Goal: Task Accomplishment & Management: Manage account settings

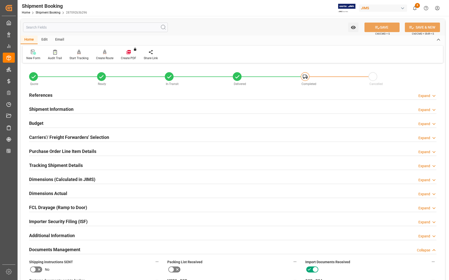
click at [36, 92] on h2 "References" at bounding box center [40, 95] width 23 height 7
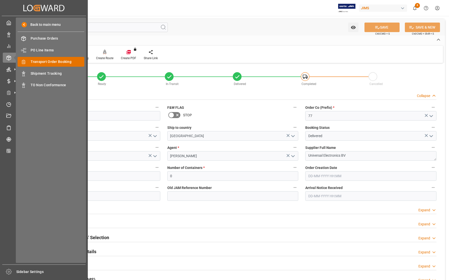
click at [45, 62] on span "Transport Order Booking" at bounding box center [58, 61] width 54 height 5
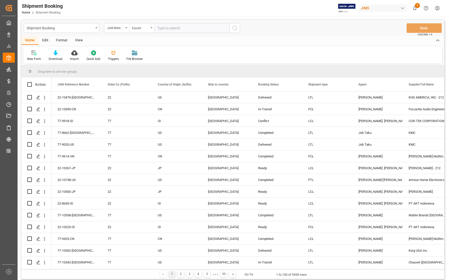
click at [193, 30] on input "text" at bounding box center [191, 28] width 75 height 10
type input "77-10553-[GEOGRAPHIC_DATA]"
click at [232, 28] on circle "search button" at bounding box center [234, 28] width 4 height 4
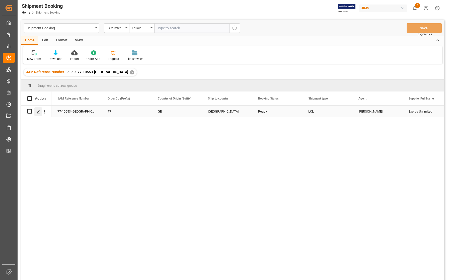
click at [38, 112] on icon "Press SPACE to select this row." at bounding box center [38, 112] width 4 height 4
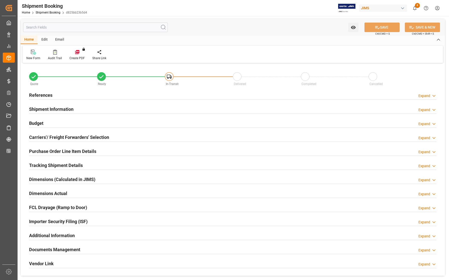
type input "409.1458"
type input "520.3254"
type input "600"
type input "4578.5852"
click at [42, 123] on h2 "Budget" at bounding box center [36, 123] width 14 height 7
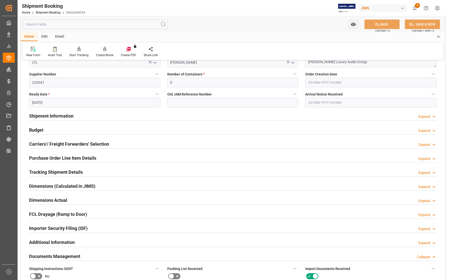
scroll to position [94, 0]
click at [37, 128] on h2 "Budget" at bounding box center [36, 129] width 14 height 7
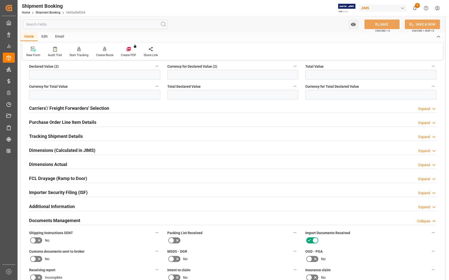
scroll to position [251, 0]
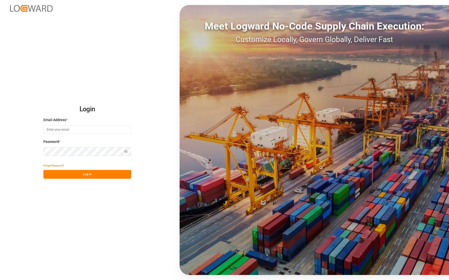
click at [71, 130] on input at bounding box center [87, 129] width 88 height 9
type input "[PERSON_NAME][EMAIL_ADDRESS][PERSON_NAME][DOMAIN_NAME]"
click at [93, 174] on button "Log In" at bounding box center [87, 174] width 88 height 9
click at [81, 173] on button "Log In" at bounding box center [87, 174] width 88 height 9
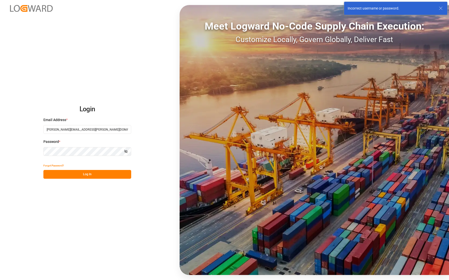
click at [33, 146] on div "Login Email Address * [PERSON_NAME][EMAIL_ADDRESS][PERSON_NAME][DOMAIN_NAME] Pa…" at bounding box center [224, 140] width 449 height 280
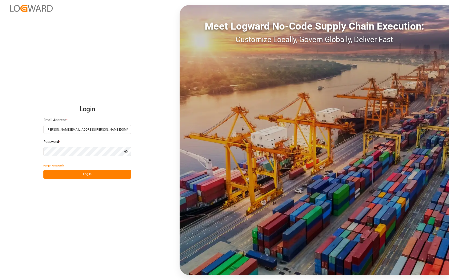
click at [59, 172] on button "Log In" at bounding box center [87, 174] width 88 height 9
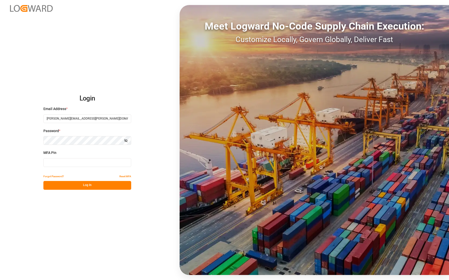
click at [59, 161] on input at bounding box center [87, 162] width 88 height 9
type input "657116"
click at [71, 186] on button "Log In" at bounding box center [87, 185] width 88 height 9
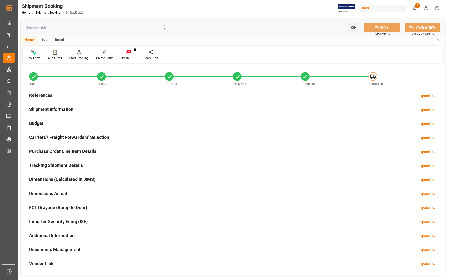
click at [49, 93] on h2 "References" at bounding box center [40, 95] width 23 height 7
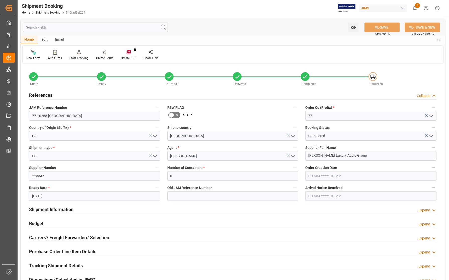
click at [48, 93] on h2 "References" at bounding box center [40, 95] width 23 height 7
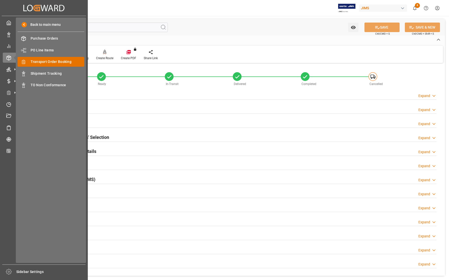
click at [39, 61] on span "Transport Order Booking" at bounding box center [58, 61] width 54 height 5
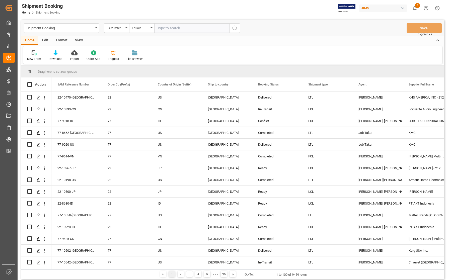
click at [178, 27] on input "text" at bounding box center [191, 28] width 75 height 10
type input "77-10553-[GEOGRAPHIC_DATA]"
click at [234, 28] on icon "search button" at bounding box center [235, 28] width 6 height 6
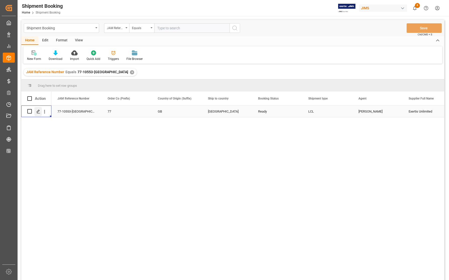
click at [39, 111] on polygon "Press SPACE to select this row." at bounding box center [38, 111] width 3 height 3
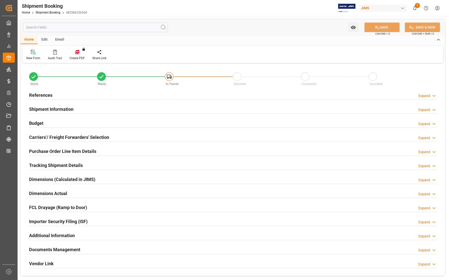
type input "0"
type input "[DATE]"
click at [41, 94] on h2 "References" at bounding box center [40, 95] width 23 height 7
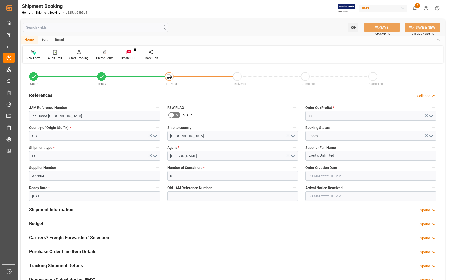
click at [41, 223] on h2 "Budget" at bounding box center [36, 223] width 14 height 7
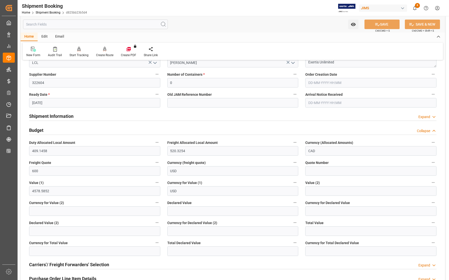
scroll to position [94, 0]
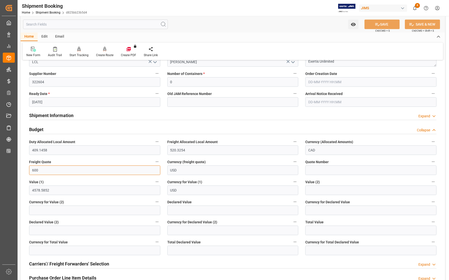
drag, startPoint x: 38, startPoint y: 170, endPoint x: 26, endPoint y: 170, distance: 12.5
click at [26, 170] on div "Freight Quote 600" at bounding box center [95, 167] width 138 height 20
type input "700"
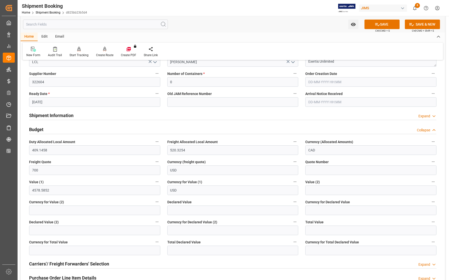
click at [56, 179] on label "Value (1)" at bounding box center [94, 181] width 131 height 7
click at [154, 179] on button "Value (1)" at bounding box center [157, 181] width 7 height 7
click at [374, 22] on div at bounding box center [224, 140] width 449 height 280
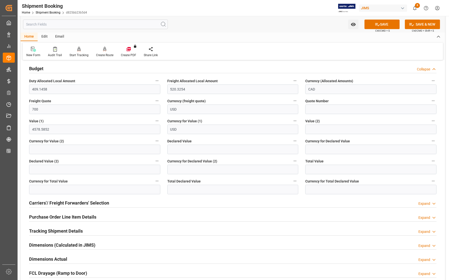
scroll to position [157, 0]
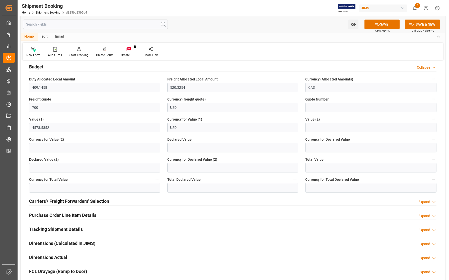
click at [56, 196] on div "Carriers'/ Freight Forwarders' Selection" at bounding box center [69, 201] width 80 height 10
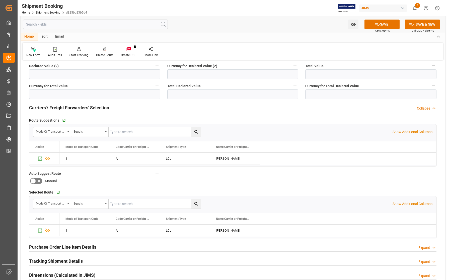
scroll to position [251, 0]
click at [190, 31] on div "Watch Option SAVE Ctrl/CMD + S SAVE & NEW Ctrl/CMD + Shift + S" at bounding box center [233, 24] width 424 height 17
click at [380, 24] on button "SAVE" at bounding box center [381, 25] width 35 height 10
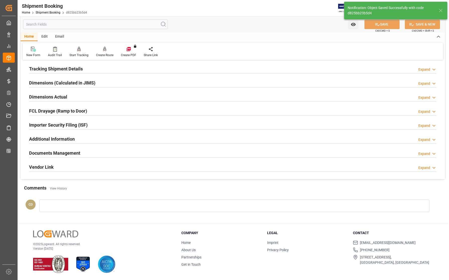
scroll to position [30, 0]
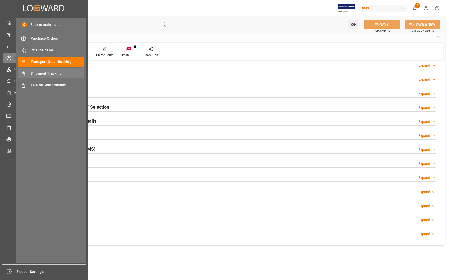
click at [32, 72] on span "Shipment Tracking" at bounding box center [58, 73] width 54 height 5
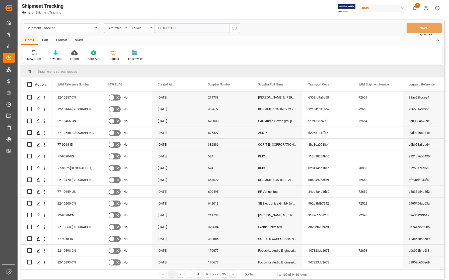
type input "77-10631-[GEOGRAPHIC_DATA]"
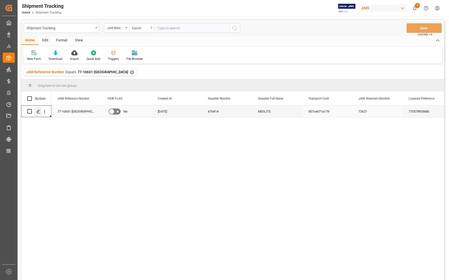
click at [37, 112] on polygon "Press SPACE to select this row." at bounding box center [38, 111] width 3 height 3
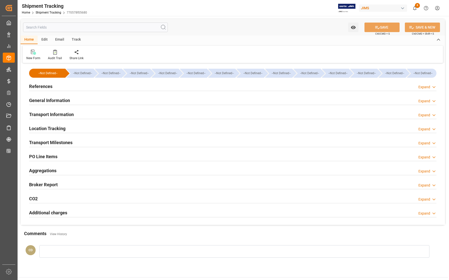
type input "[DATE] 00:00"
click at [38, 140] on h2 "Transport Milestones" at bounding box center [50, 142] width 43 height 7
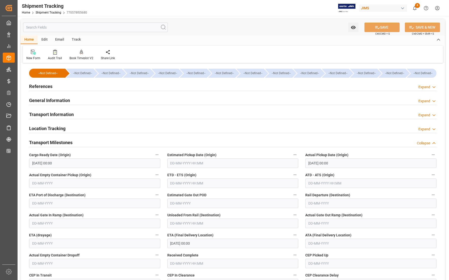
click at [34, 84] on h2 "References" at bounding box center [40, 86] width 23 height 7
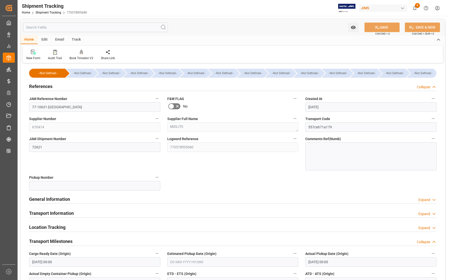
click at [38, 85] on h2 "References" at bounding box center [40, 86] width 23 height 7
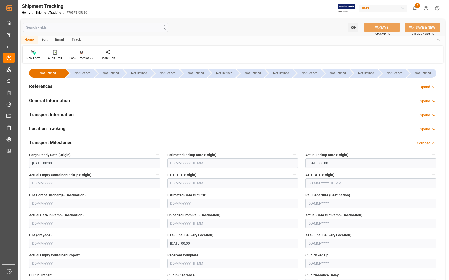
click at [38, 85] on h2 "References" at bounding box center [40, 86] width 23 height 7
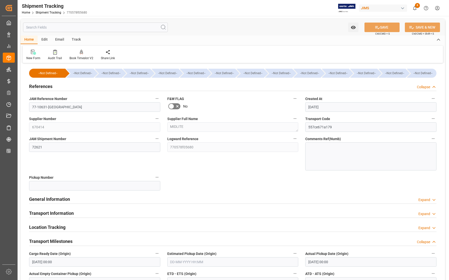
click at [38, 85] on h2 "References" at bounding box center [40, 86] width 23 height 7
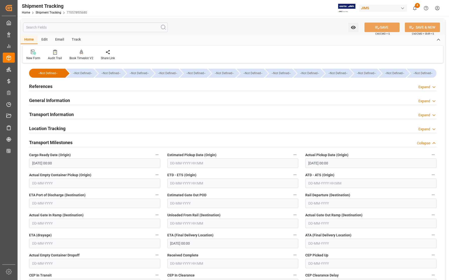
click at [35, 127] on h2 "Location Tracking" at bounding box center [47, 128] width 36 height 7
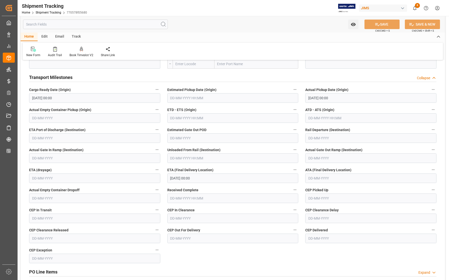
scroll to position [63, 0]
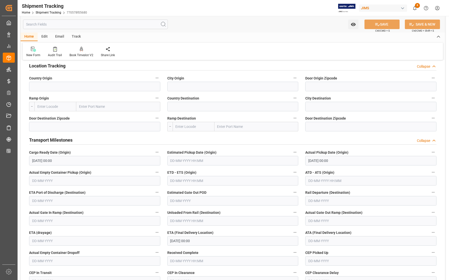
click at [44, 140] on h2 "Transport Milestones" at bounding box center [50, 140] width 43 height 7
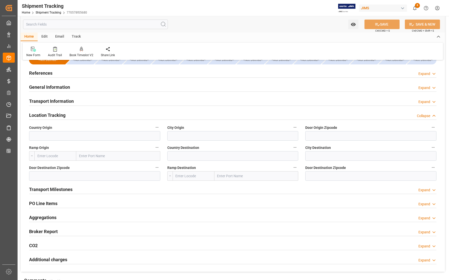
scroll to position [0, 0]
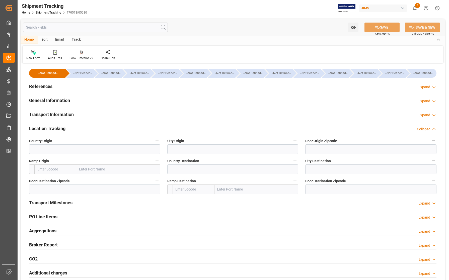
click at [44, 115] on h2 "Transport Information" at bounding box center [51, 114] width 45 height 7
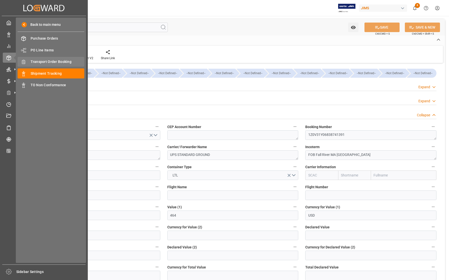
click at [48, 61] on span "Transport Order Booking" at bounding box center [58, 61] width 54 height 5
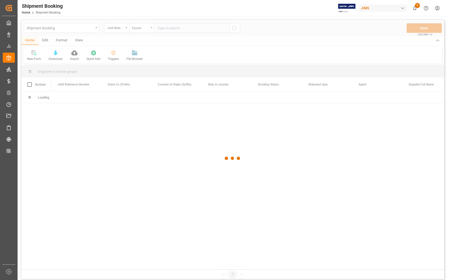
click at [168, 26] on div at bounding box center [232, 158] width 423 height 277
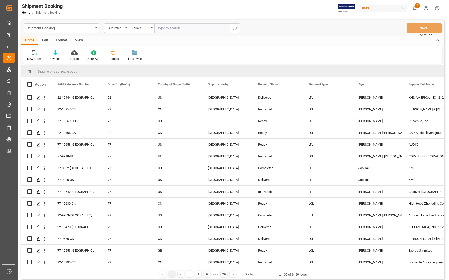
click at [168, 27] on input "text" at bounding box center [191, 28] width 75 height 10
type input "77-10631-[GEOGRAPHIC_DATA]"
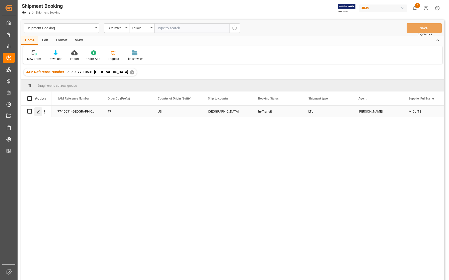
click at [38, 113] on line "Press SPACE to select this row." at bounding box center [38, 113] width 3 height 0
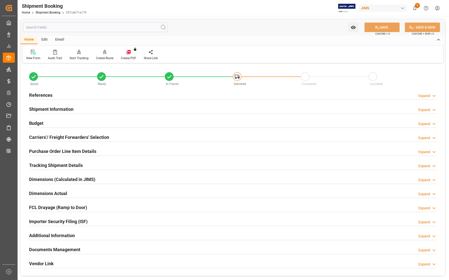
click at [62, 250] on h2 "Documents Management" at bounding box center [54, 249] width 51 height 7
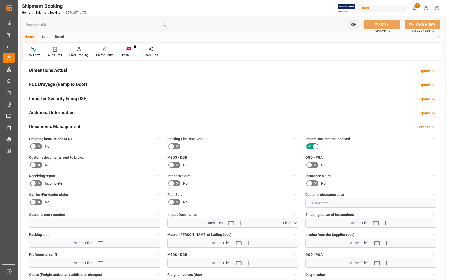
scroll to position [125, 0]
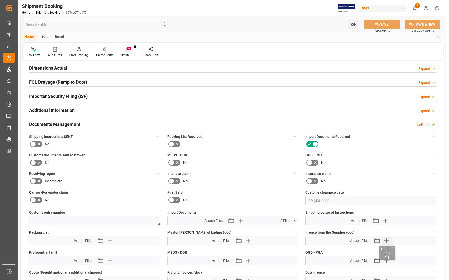
click at [385, 240] on icon "button" at bounding box center [386, 241] width 8 height 8
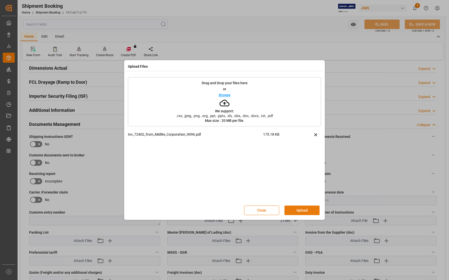
click at [307, 211] on button "Upload" at bounding box center [301, 210] width 35 height 10
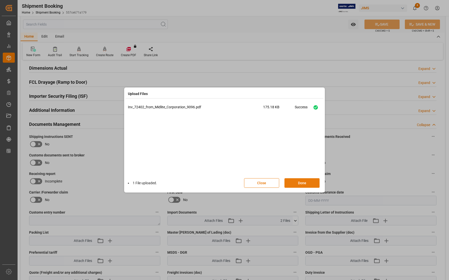
click at [296, 182] on button "Done" at bounding box center [301, 183] width 35 height 10
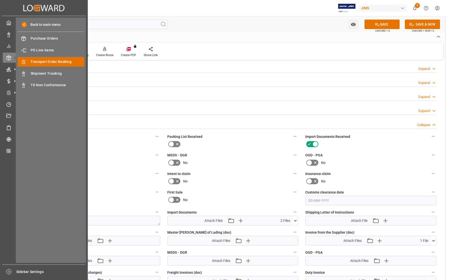
click at [37, 61] on span "Transport Order Booking" at bounding box center [58, 61] width 54 height 5
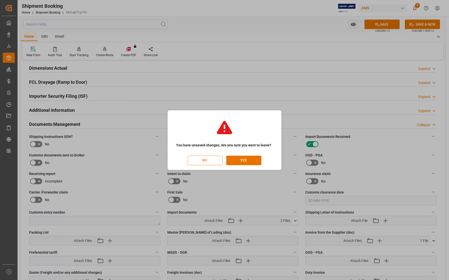
click at [213, 157] on button "NO" at bounding box center [204, 161] width 35 height 10
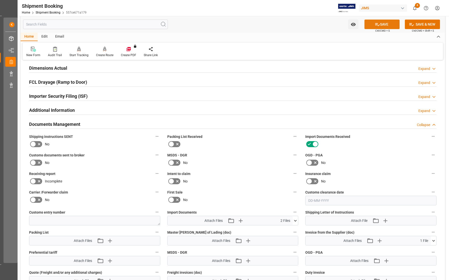
click at [375, 23] on icon at bounding box center [376, 24] width 5 height 5
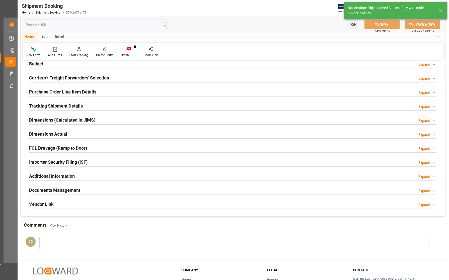
scroll to position [3, 0]
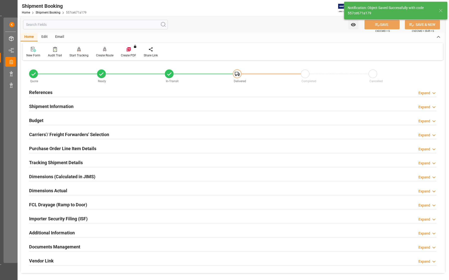
click at [38, 92] on h2 "References" at bounding box center [40, 92] width 23 height 7
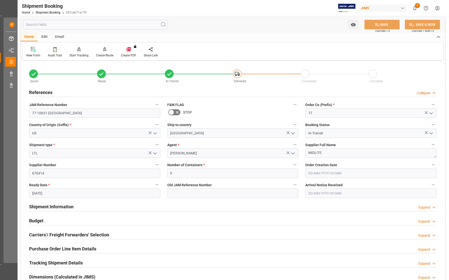
scroll to position [0, 0]
